Goal: Information Seeking & Learning: Check status

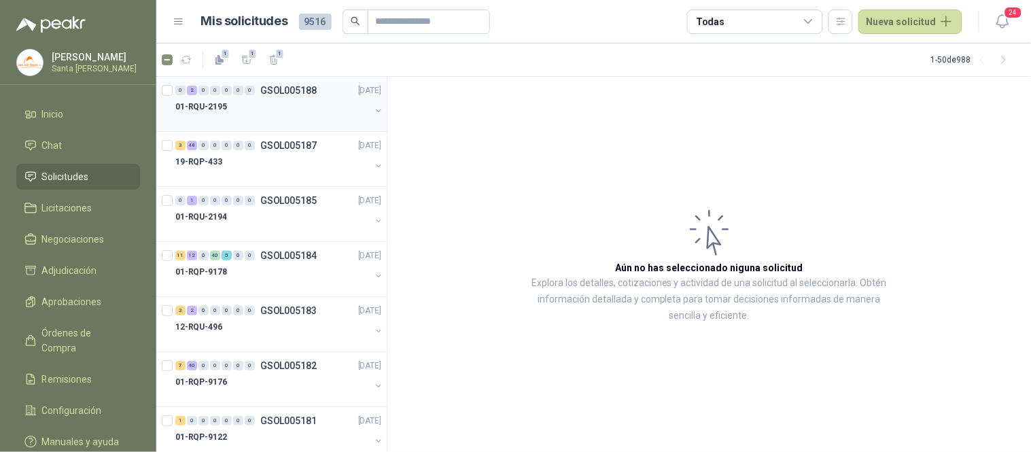
click at [234, 112] on div "01-RQU-2195" at bounding box center [272, 107] width 195 height 16
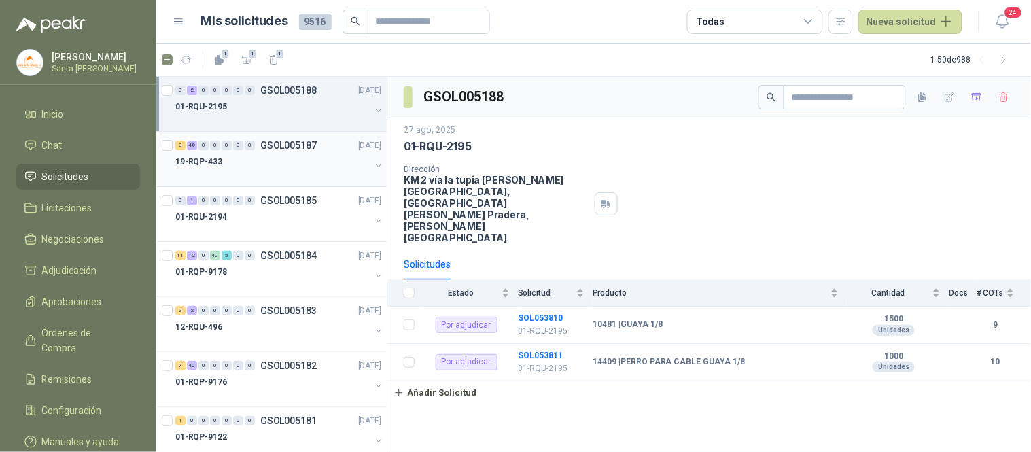
click at [230, 171] on div at bounding box center [272, 175] width 195 height 11
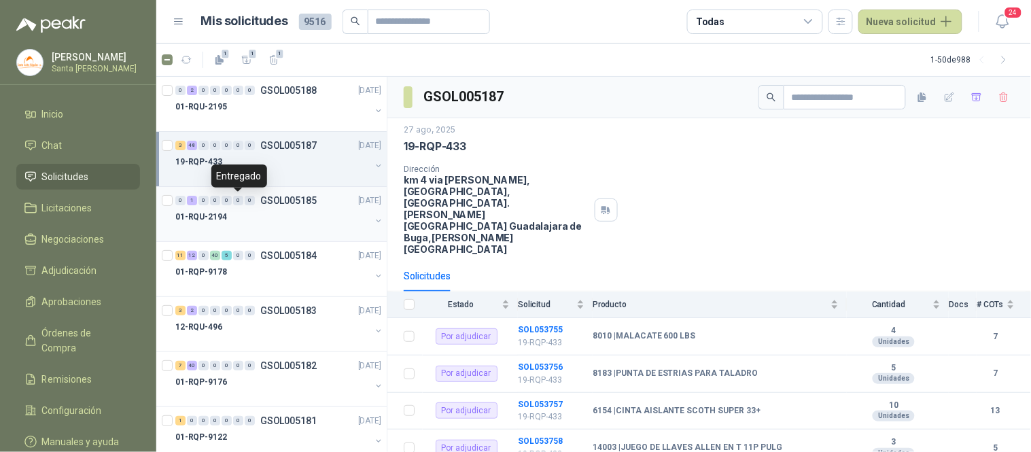
click at [234, 207] on div "0 1 0 0 0 0 0 GSOL005185 [DATE]" at bounding box center [279, 200] width 209 height 16
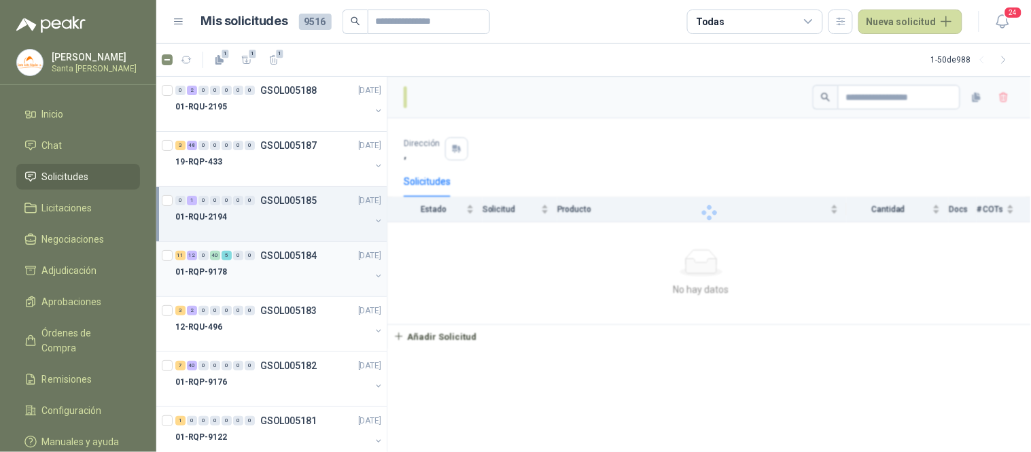
click at [235, 270] on div "01-RQP-9178" at bounding box center [272, 272] width 195 height 16
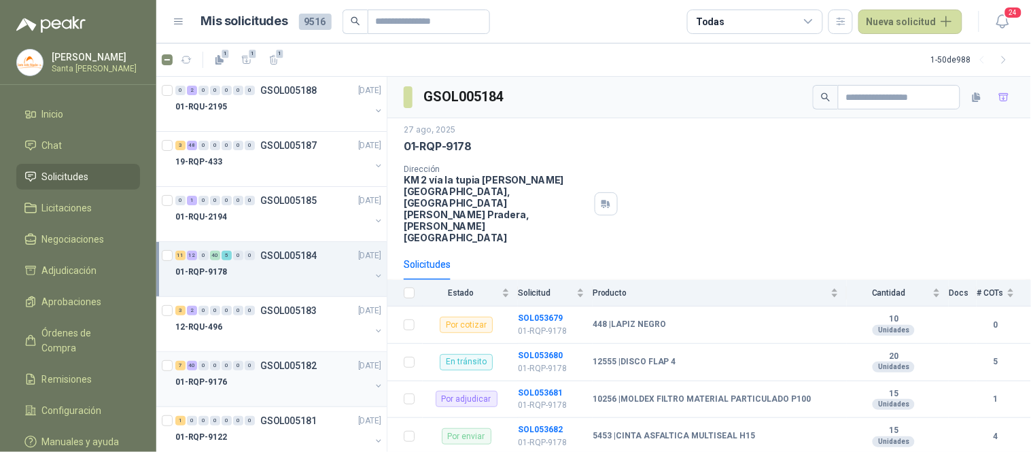
click at [311, 372] on div "7 40 0 0 0 0 0 GSOL005182 [DATE]" at bounding box center [279, 366] width 209 height 16
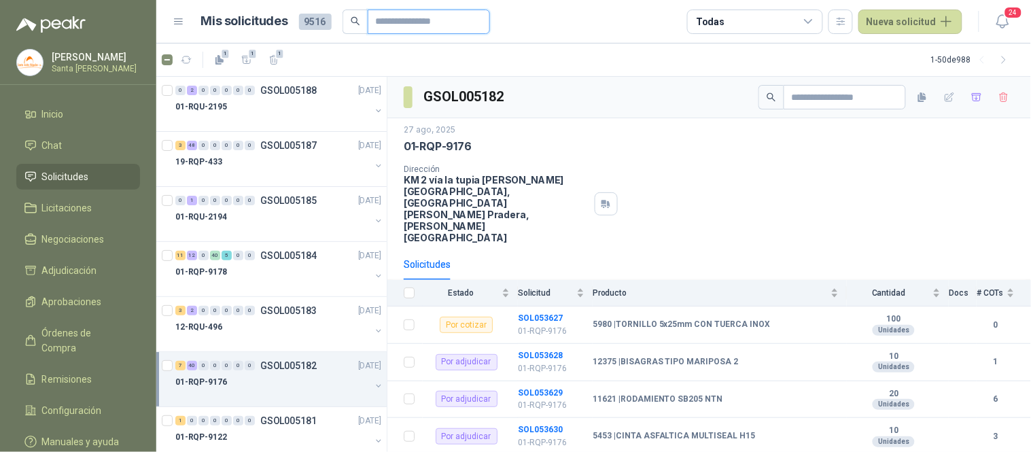
click at [439, 17] on input "text" at bounding box center [423, 21] width 95 height 23
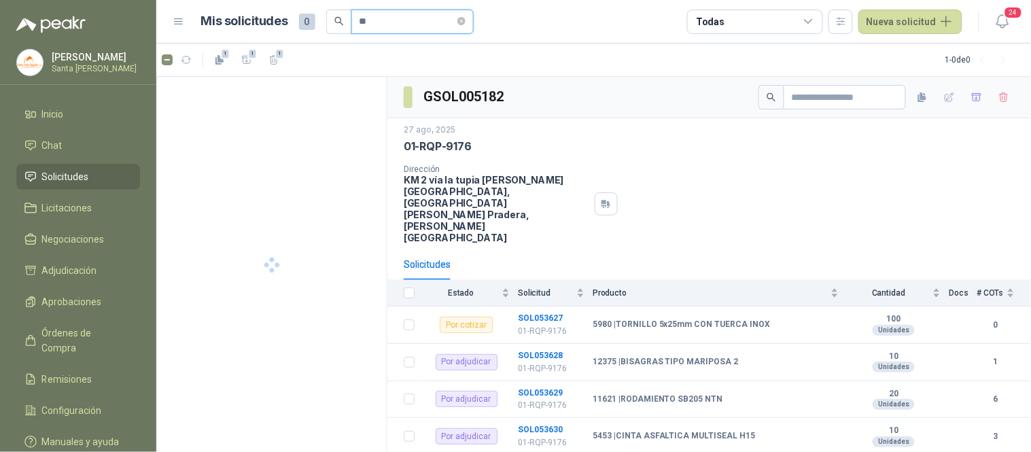
type input "*"
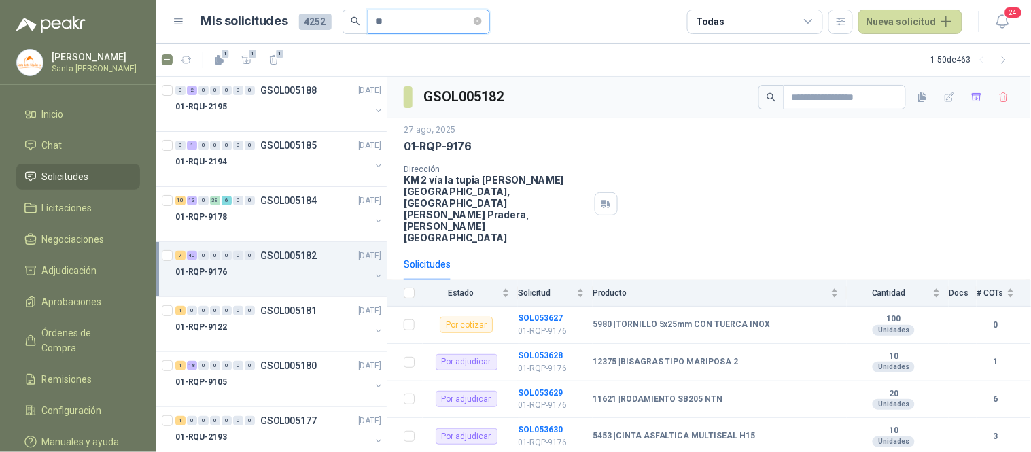
type input "*"
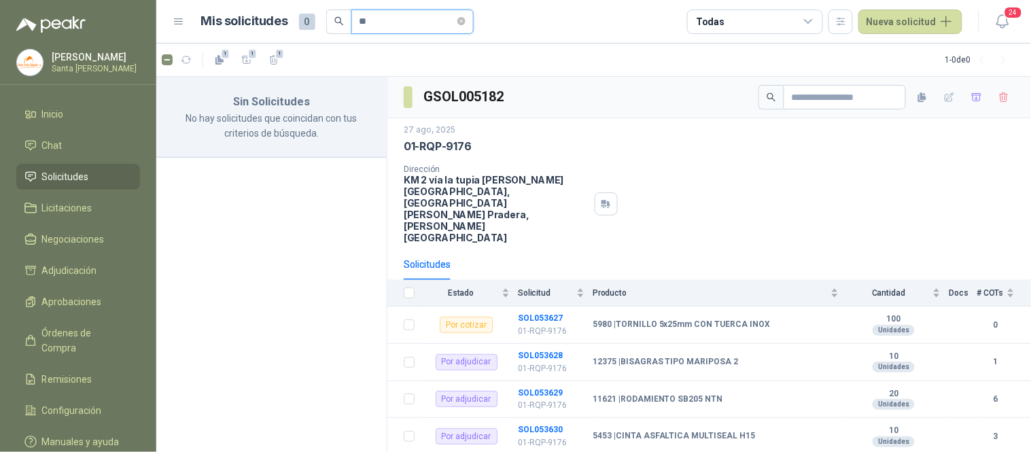
type input "*"
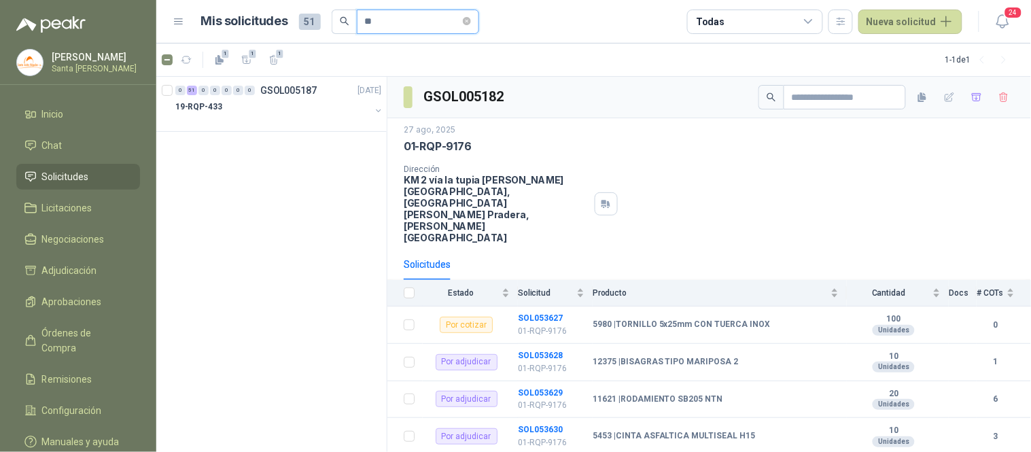
type input "*"
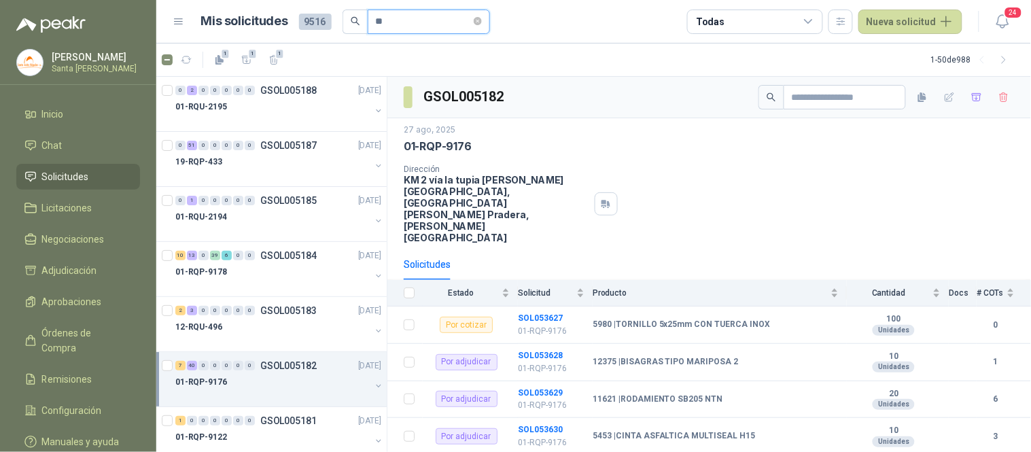
type input "***"
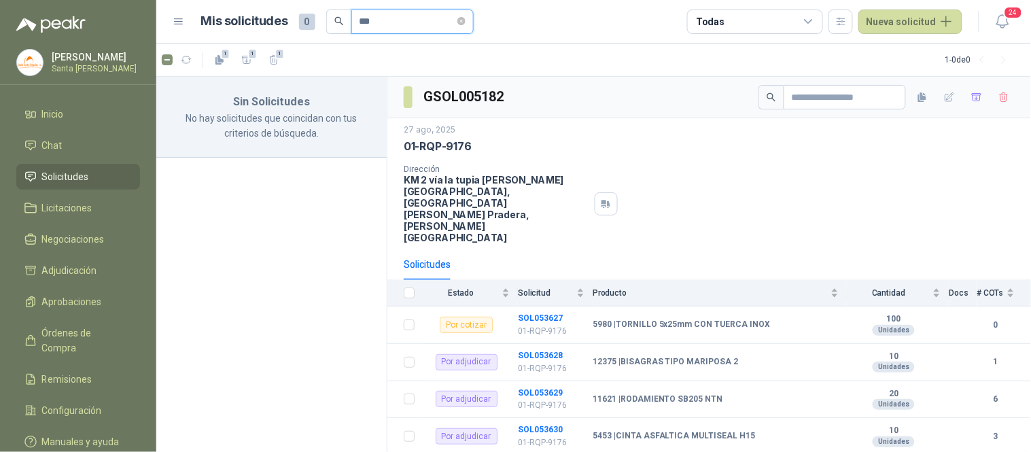
click at [466, 19] on icon "close-circle" at bounding box center [461, 21] width 8 height 8
